Goal: Information Seeking & Learning: Learn about a topic

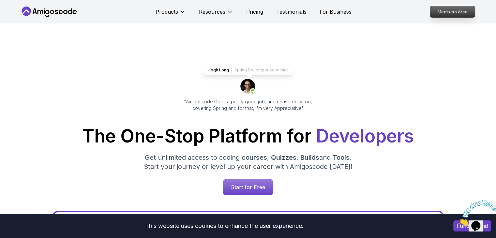
click at [458, 11] on p "Members Area" at bounding box center [452, 11] width 45 height 11
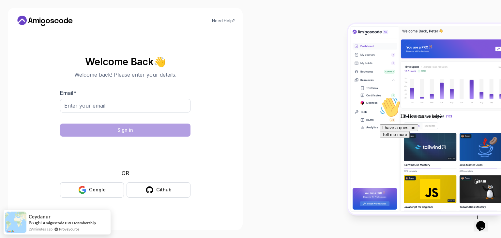
click at [277, 108] on div at bounding box center [376, 119] width 251 height 238
click at [112, 191] on button "Google" at bounding box center [92, 189] width 64 height 15
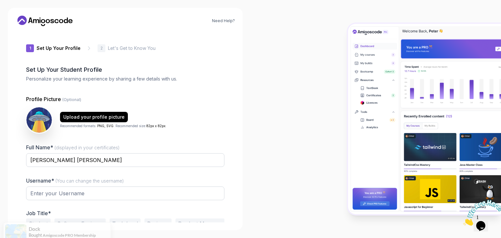
type input "spicyowl0033c"
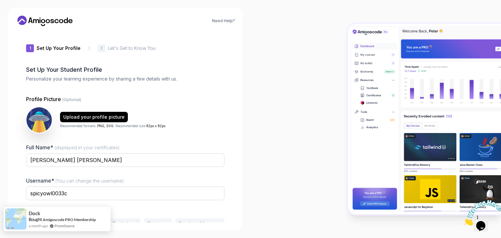
drag, startPoint x: 33, startPoint y: 220, endPoint x: 18, endPoint y: 210, distance: 17.9
click at [18, 210] on div "Dock Bought Amigoscode PRO Membership a month ago ProveSource" at bounding box center [57, 219] width 108 height 25
click at [322, 51] on div at bounding box center [376, 119] width 251 height 238
click at [281, 106] on div at bounding box center [376, 119] width 251 height 238
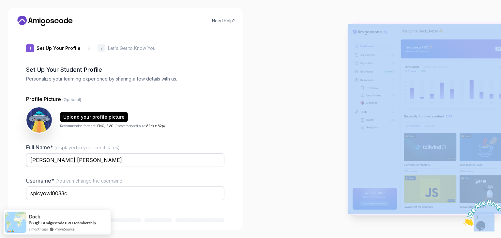
click at [281, 106] on div at bounding box center [376, 119] width 251 height 238
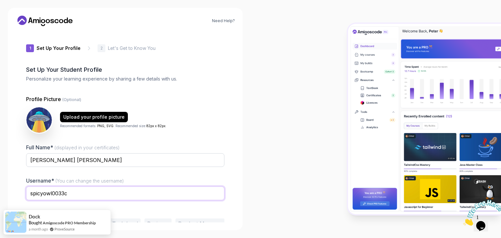
click at [139, 189] on input "spicyowl0033c" at bounding box center [125, 194] width 198 height 14
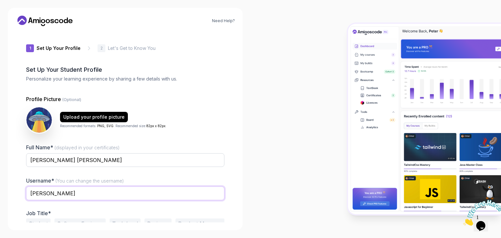
type input "rafat"
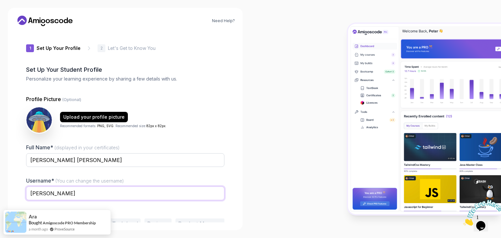
scroll to position [34, 0]
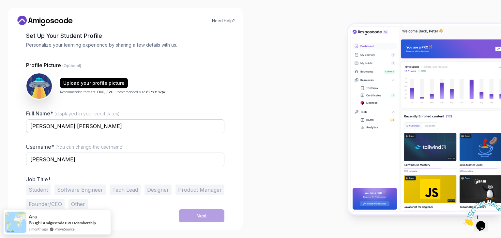
click at [49, 187] on button "Student" at bounding box center [38, 190] width 24 height 10
click at [201, 215] on div "Next" at bounding box center [201, 216] width 10 height 7
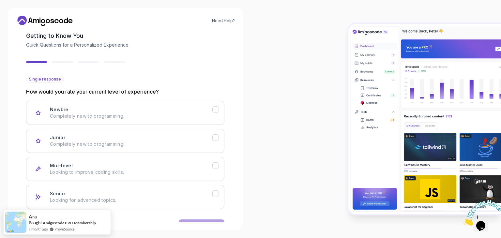
scroll to position [51, 0]
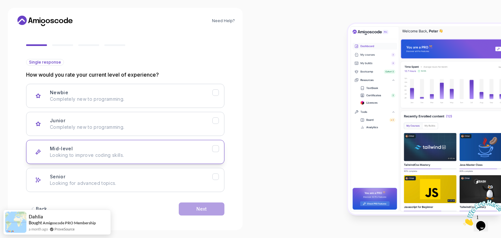
click at [135, 142] on button "Mid-level Looking to improve coding skills." at bounding box center [125, 152] width 198 height 24
click at [209, 206] on button "Next" at bounding box center [202, 209] width 46 height 13
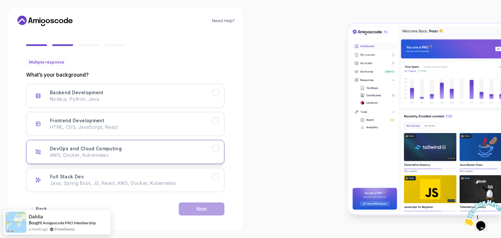
scroll to position [54, 0]
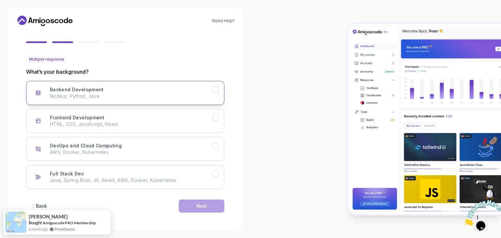
click at [167, 84] on button "Backend Development Node.js, Python, Java" at bounding box center [125, 93] width 198 height 24
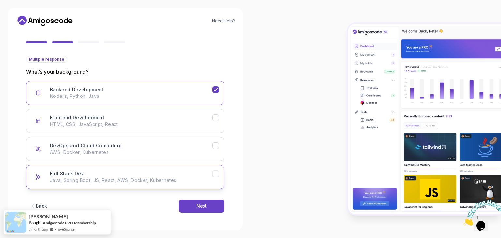
click at [148, 169] on button "Full Stack Dev Java, Spring Boot, JS, React, AWS, Docker, Kubernetes" at bounding box center [125, 177] width 198 height 24
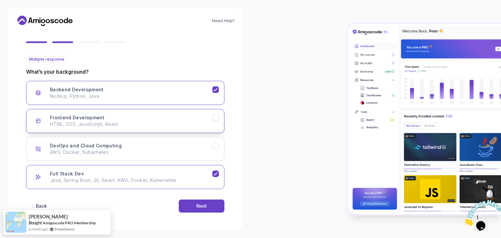
click at [192, 129] on button "Frontend Development HTML, CSS, JavaScript, React" at bounding box center [125, 121] width 198 height 24
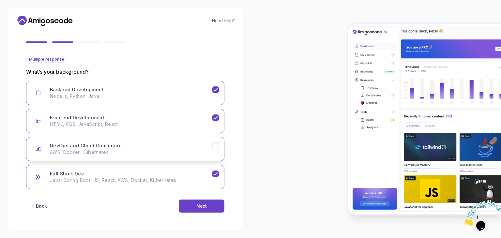
click at [193, 144] on div "DevOps and Cloud Computing AWS, Docker, Kubernetes" at bounding box center [131, 149] width 163 height 13
click at [200, 149] on p "AWS, Docker, Kubernetes" at bounding box center [131, 152] width 163 height 7
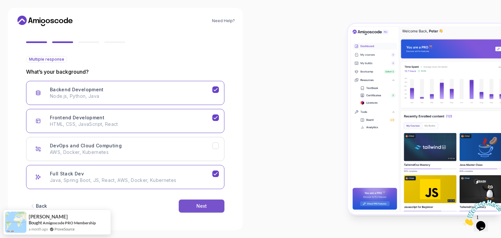
click at [210, 207] on button "Next" at bounding box center [202, 206] width 46 height 13
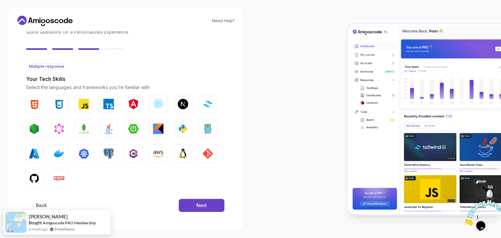
scroll to position [47, 0]
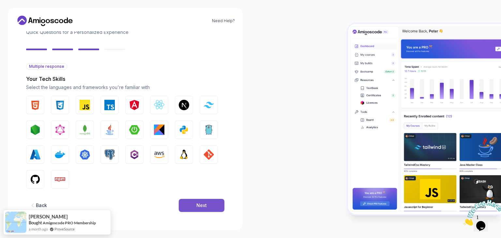
click at [205, 208] on div "Next" at bounding box center [201, 205] width 10 height 7
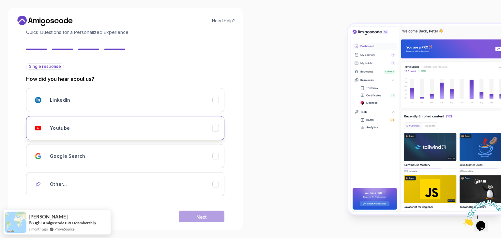
click at [179, 136] on button "Youtube" at bounding box center [125, 128] width 198 height 24
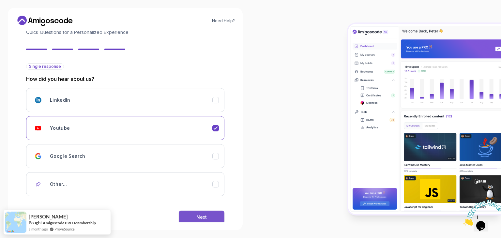
click at [199, 214] on div "Next" at bounding box center [201, 217] width 10 height 7
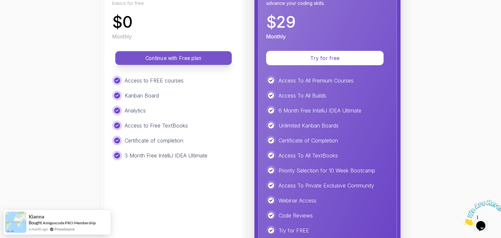
scroll to position [119, 0]
click at [183, 57] on p "Continue with Free plan" at bounding box center [174, 58] width 102 height 8
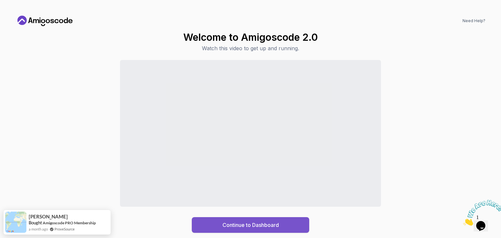
click at [272, 221] on div "Continue to Dashboard" at bounding box center [251, 225] width 56 height 8
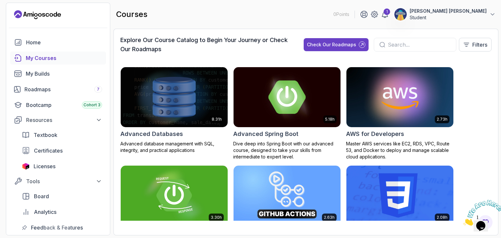
click at [332, 102] on img at bounding box center [287, 97] width 112 height 63
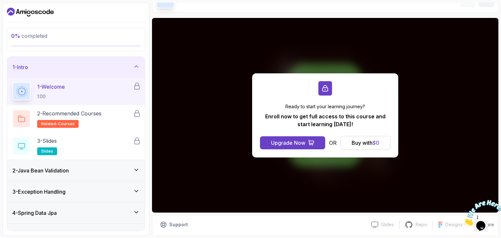
scroll to position [40, 0]
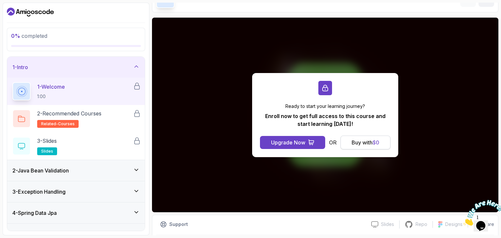
click at [358, 144] on div "Buy with $ 0" at bounding box center [366, 143] width 28 height 8
click at [362, 144] on div "Buy with $ 0" at bounding box center [366, 143] width 28 height 8
click at [362, 143] on div "Buy with $ 0" at bounding box center [366, 143] width 28 height 8
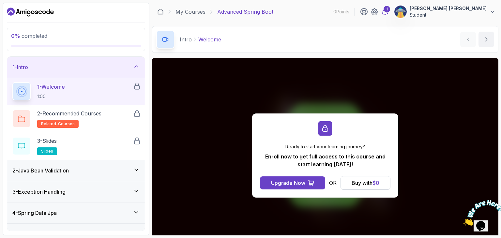
click at [390, 12] on div "1" at bounding box center [387, 9] width 7 height 7
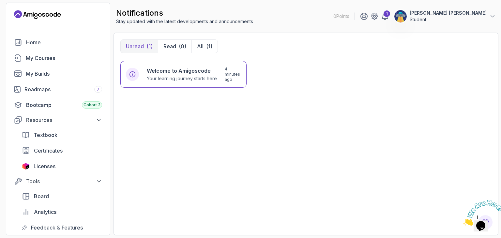
click at [390, 132] on div "Welcome to Amigoscode Your learning journey starts here 4 minutes ago" at bounding box center [305, 145] width 371 height 168
click at [37, 56] on div "My Courses" at bounding box center [64, 58] width 76 height 8
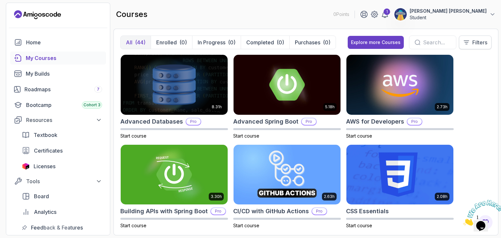
click at [481, 42] on p "Filters" at bounding box center [480, 43] width 15 height 8
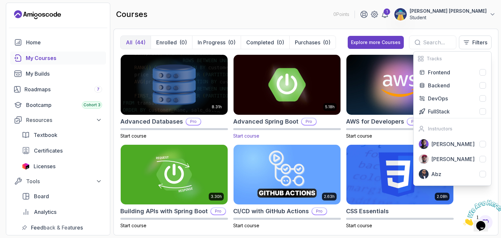
click at [334, 138] on p "Start course" at bounding box center [287, 136] width 108 height 7
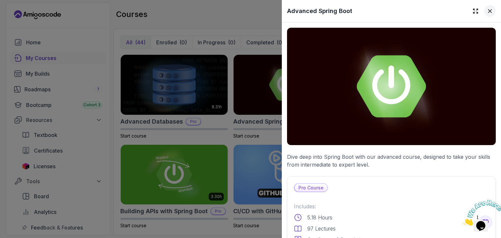
click at [486, 15] on button at bounding box center [490, 11] width 12 height 12
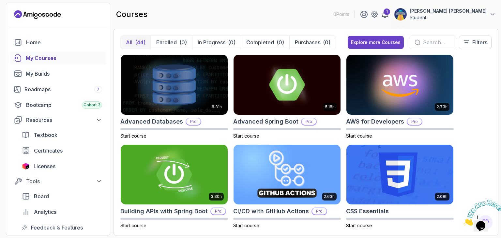
click at [329, 17] on div "courses 0 Points 1 Syed Rafat Halim Student" at bounding box center [306, 14] width 385 height 23
click at [481, 127] on div "8.31h Advanced Databases Pro Start course 5.18h Advanced Spring Boot Pro Start …" at bounding box center [305, 141] width 371 height 174
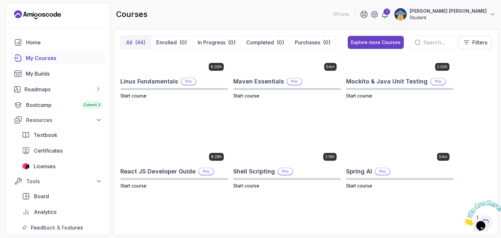
scroll to position [925, 0]
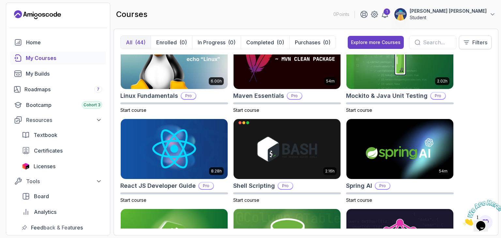
click at [485, 42] on p "Filters" at bounding box center [480, 43] width 15 height 8
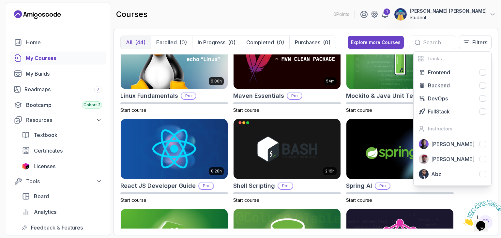
click at [283, 25] on div "courses 0 Points 1 Syed Rafat Halim Student" at bounding box center [306, 14] width 385 height 23
